Goal: Transaction & Acquisition: Subscribe to service/newsletter

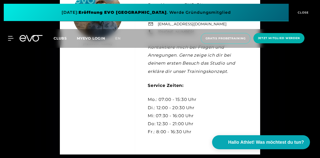
scroll to position [1251, 0]
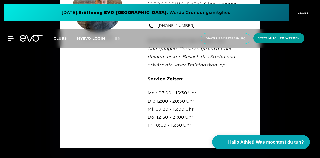
click at [266, 39] on span "Jetzt Mitglied werden" at bounding box center [279, 38] width 42 height 4
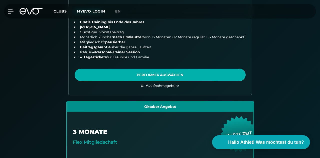
scroll to position [256, 0]
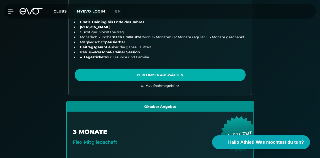
scroll to position [245, 0]
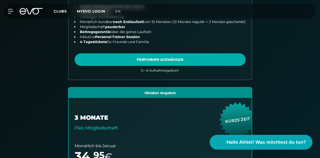
click at [236, 141] on span "Hallo Athlet! Was möchtest du tun?" at bounding box center [266, 142] width 80 height 7
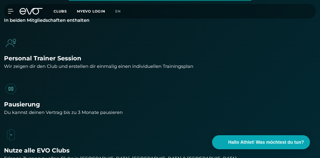
scroll to position [589, 0]
